Goal: Task Accomplishment & Management: Manage account settings

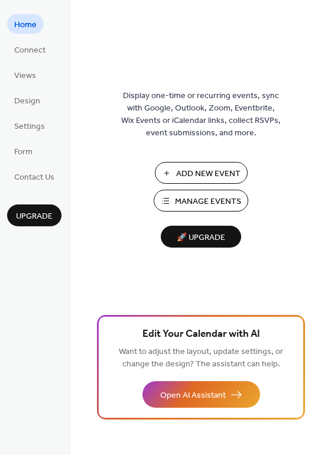
click at [198, 172] on span "Add New Event" at bounding box center [208, 174] width 64 height 12
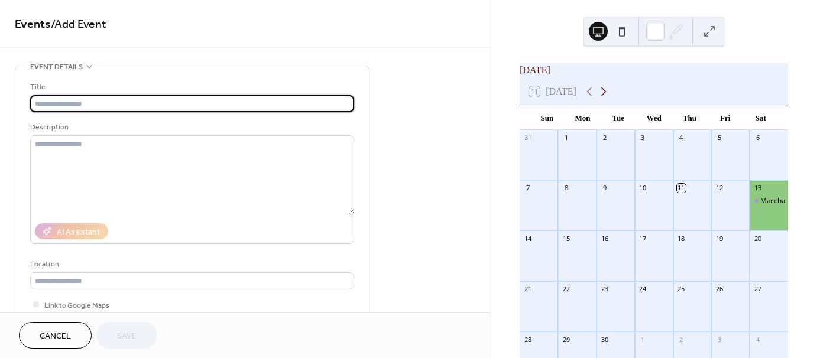
click at [607, 99] on icon at bounding box center [604, 92] width 14 height 14
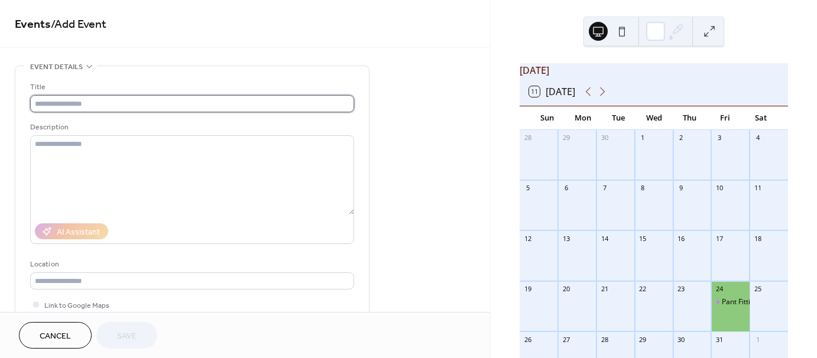
click at [113, 102] on input "text" at bounding box center [192, 103] width 324 height 17
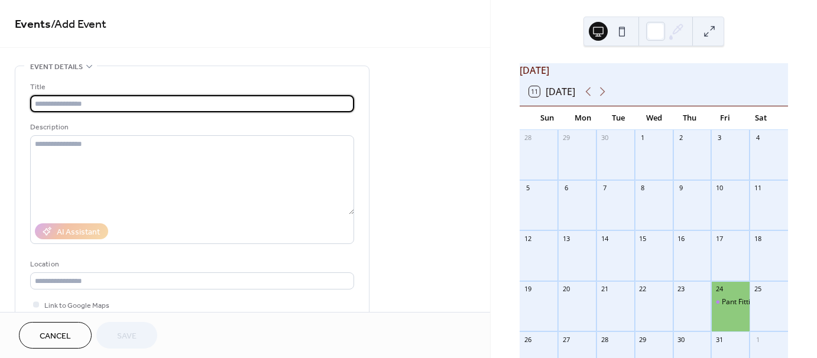
click at [720, 298] on div "24" at bounding box center [731, 290] width 38 height 16
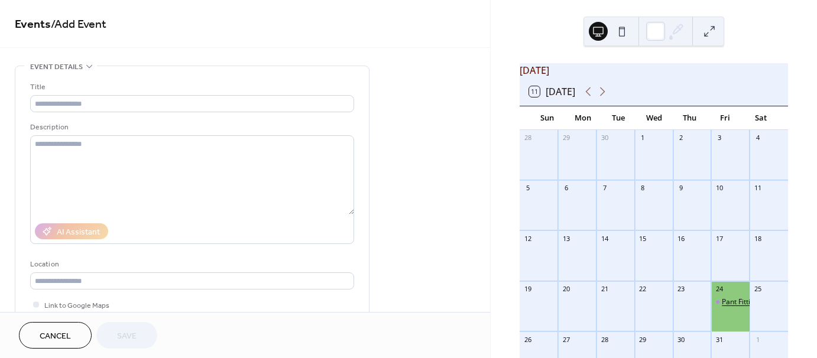
click at [722, 308] on div "Pant Fitting" at bounding box center [740, 303] width 37 height 10
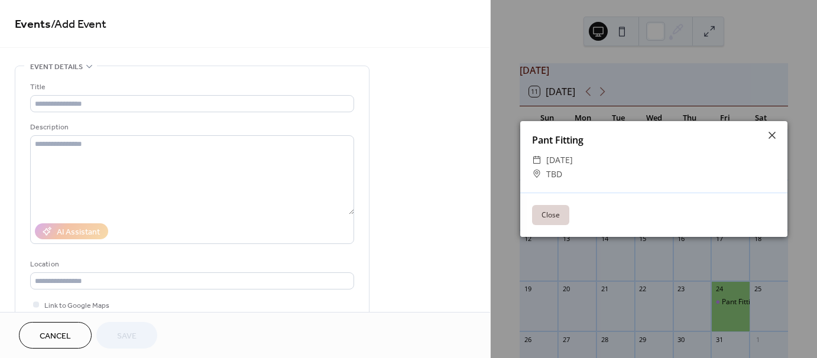
click at [561, 135] on div "Pant Fitting" at bounding box center [654, 140] width 267 height 14
click at [583, 141] on div "Pant Fitting" at bounding box center [654, 140] width 267 height 14
click at [573, 160] on span "[DATE]" at bounding box center [560, 160] width 27 height 14
click at [781, 135] on div "Pant Fitting" at bounding box center [654, 140] width 267 height 14
drag, startPoint x: 727, startPoint y: 314, endPoint x: 772, endPoint y: 135, distance: 184.9
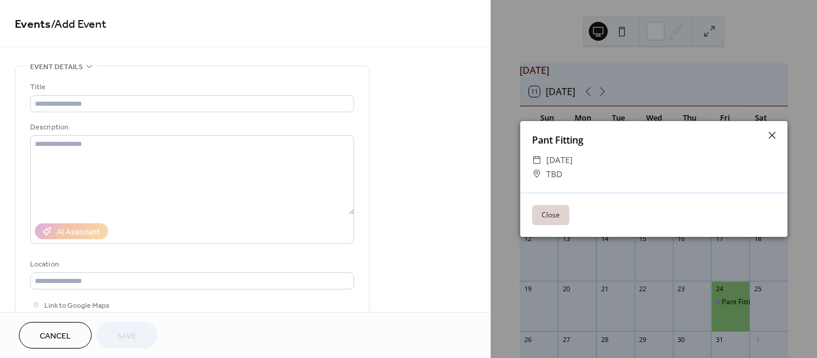
click at [772, 135] on icon at bounding box center [772, 135] width 7 height 7
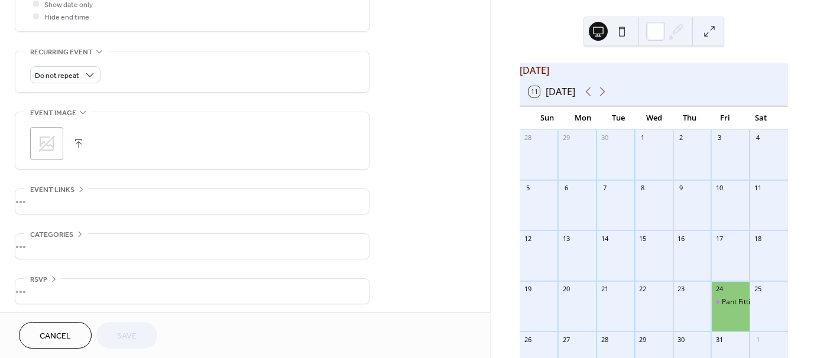
scroll to position [476, 0]
drag, startPoint x: 60, startPoint y: 332, endPoint x: 71, endPoint y: 324, distance: 13.1
click at [60, 332] on span "Cancel" at bounding box center [55, 337] width 31 height 12
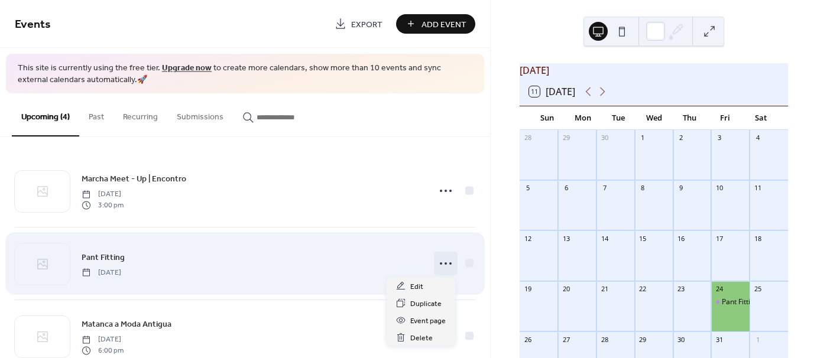
click at [437, 261] on icon at bounding box center [446, 263] width 19 height 19
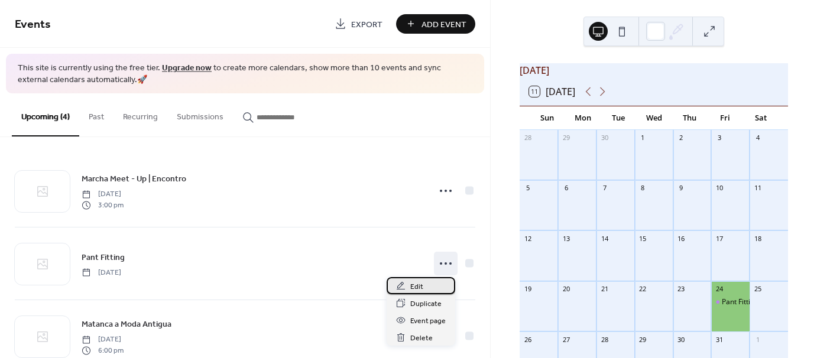
click at [420, 286] on span "Edit" at bounding box center [416, 287] width 13 height 12
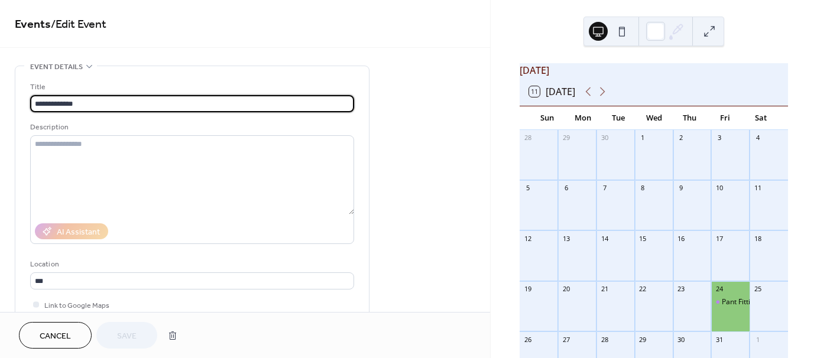
click at [103, 101] on input "**********" at bounding box center [192, 103] width 324 height 17
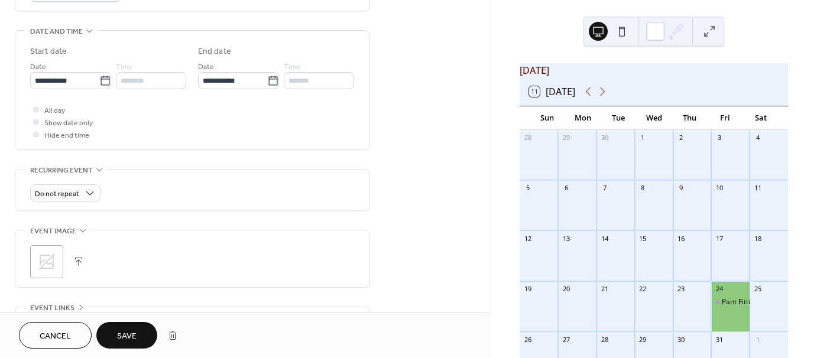
scroll to position [476, 0]
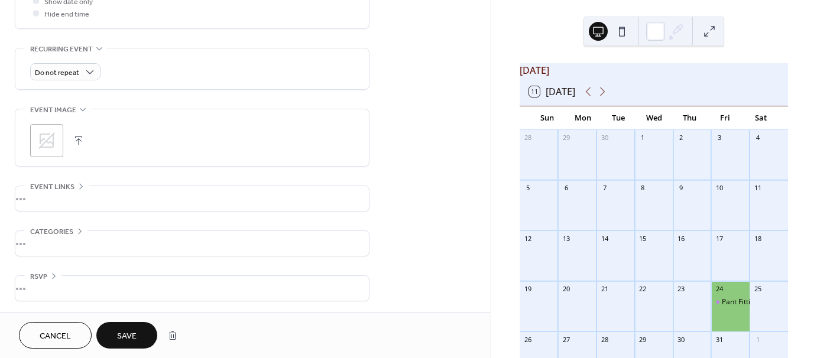
type input "**********"
click at [132, 340] on span "Save" at bounding box center [127, 337] width 20 height 12
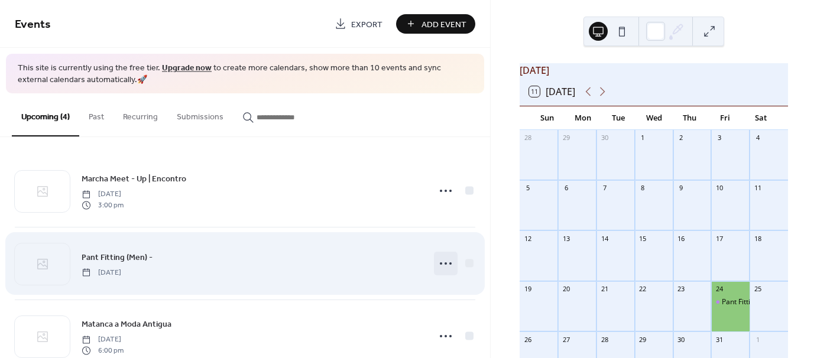
click at [450, 264] on circle at bounding box center [451, 264] width 2 height 2
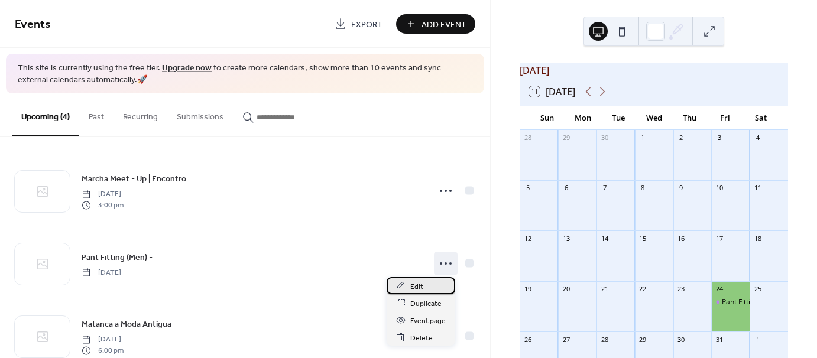
click at [427, 289] on div "Edit" at bounding box center [421, 285] width 69 height 17
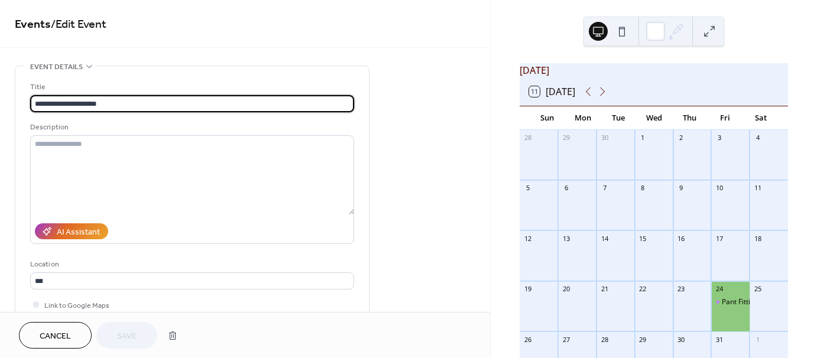
click at [94, 109] on input "**********" at bounding box center [192, 103] width 324 height 17
type input "**********"
click at [124, 340] on span "Save" at bounding box center [127, 337] width 20 height 12
